Goal: Navigation & Orientation: Find specific page/section

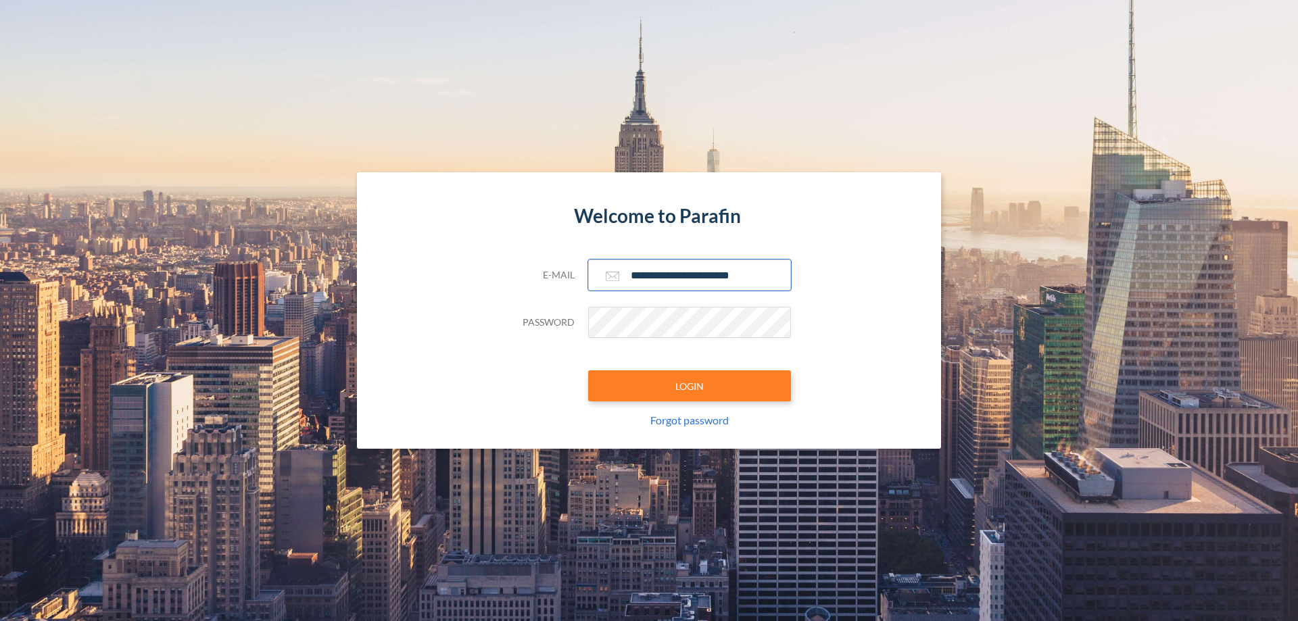
type input "**********"
click at [690, 386] on button "LOGIN" at bounding box center [689, 386] width 203 height 31
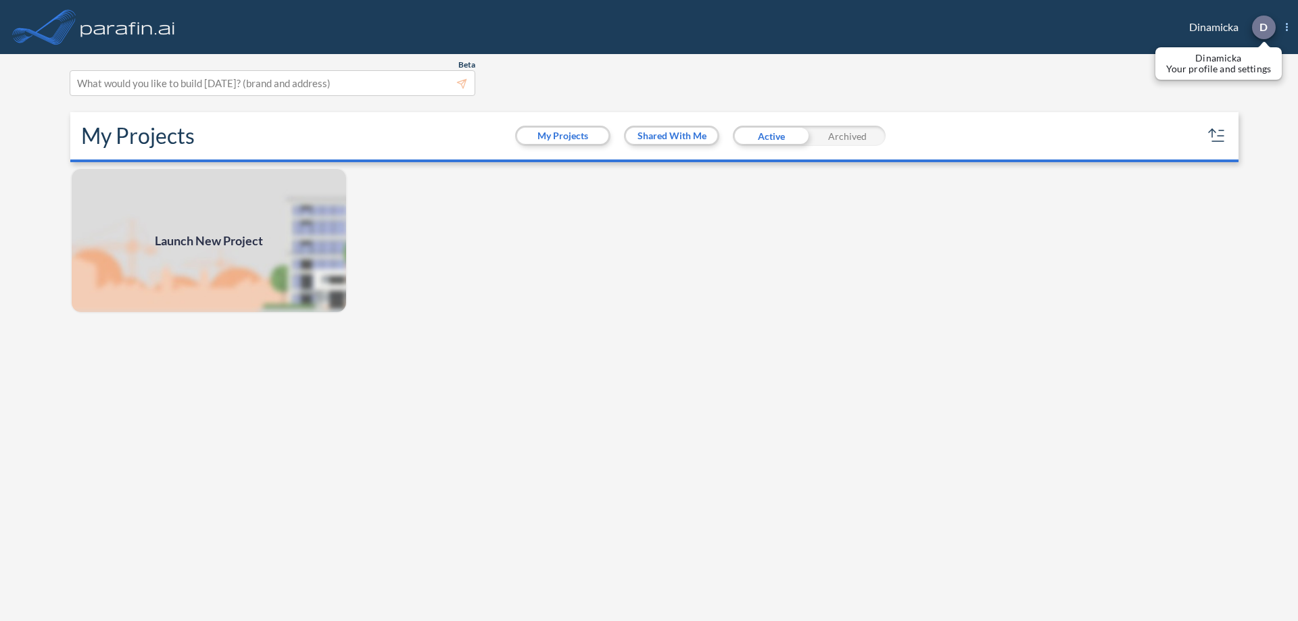
click at [1263, 27] on p "D" at bounding box center [1264, 27] width 8 height 12
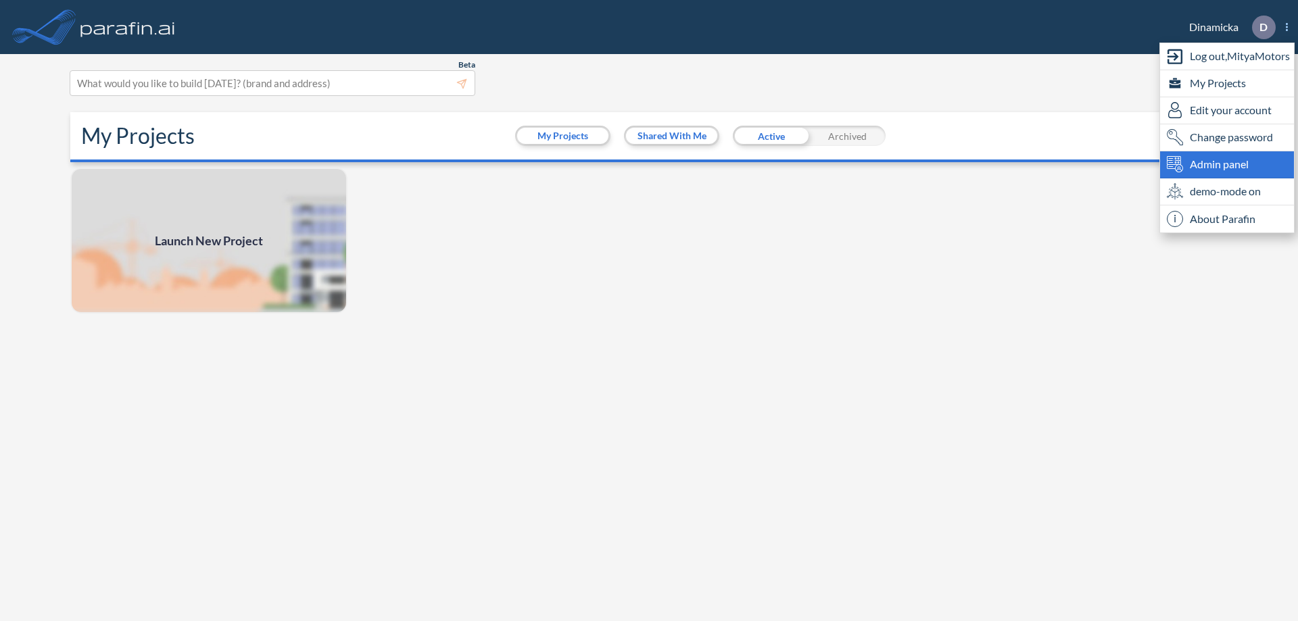
click at [1227, 164] on span "Admin panel" at bounding box center [1219, 164] width 59 height 16
